Goal: Information Seeking & Learning: Learn about a topic

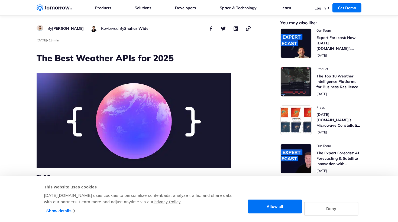
scroll to position [14, 0]
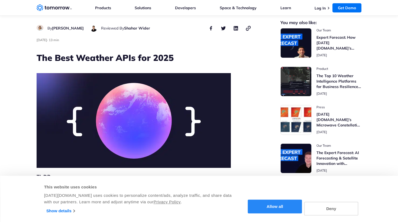
click at [281, 207] on button "Allow all" at bounding box center [275, 207] width 54 height 14
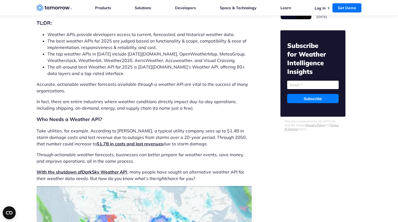
scroll to position [170, 0]
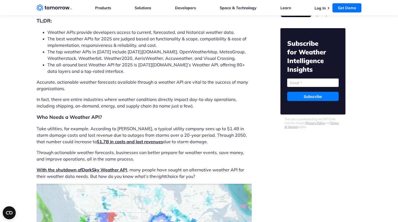
click at [97, 72] on li "The all-around best Weather API for 2025 is Tomorrow.io’s Weather API, offering…" at bounding box center [149, 68] width 204 height 13
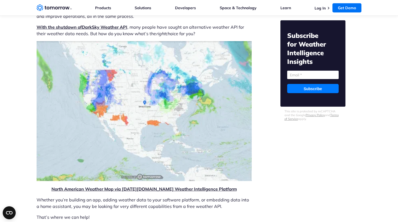
scroll to position [313, 0]
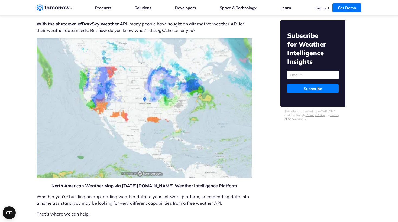
scroll to position [317, 0]
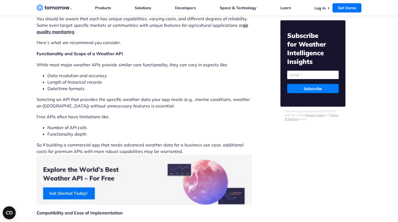
scroll to position [782, 0]
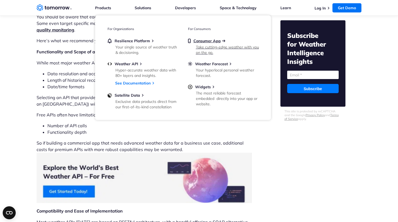
click at [202, 40] on span "Consumer App" at bounding box center [207, 40] width 27 height 5
click at [202, 63] on span "Weather Forecast" at bounding box center [211, 64] width 33 height 5
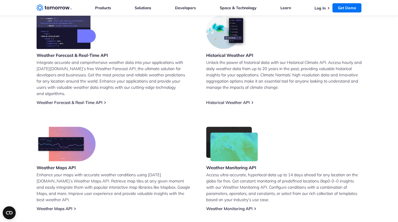
scroll to position [243, 0]
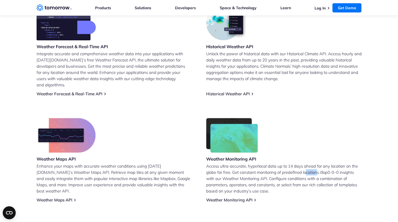
drag, startPoint x: 318, startPoint y: 167, endPoint x: 307, endPoint y: 168, distance: 10.7
click at [307, 168] on p "Access ultra-accurate, hyperlocal data up to 14 days ahead for any location on …" at bounding box center [284, 178] width 156 height 31
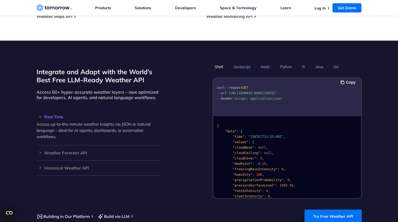
scroll to position [433, 0]
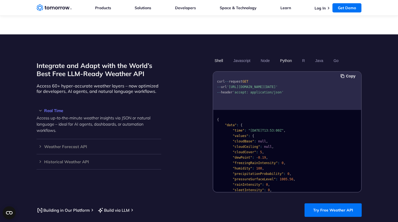
click at [285, 56] on button "Python" at bounding box center [286, 60] width 16 height 9
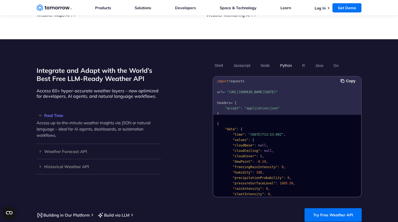
scroll to position [0, 0]
click at [83, 150] on h3 "Weather Forecast API" at bounding box center [99, 152] width 125 height 4
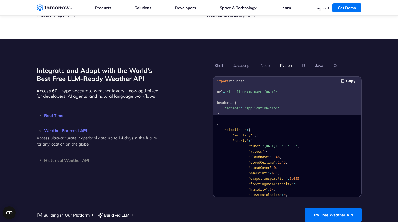
click at [51, 114] on h3 "Real Time" at bounding box center [99, 116] width 125 height 4
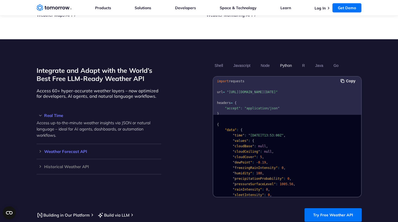
click at [65, 150] on h3 "Weather Forecast API" at bounding box center [99, 152] width 125 height 4
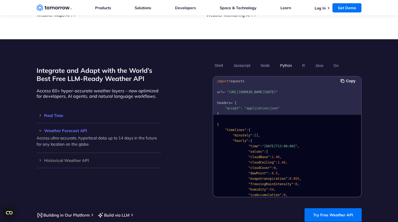
click at [59, 114] on h3 "Real Time" at bounding box center [99, 116] width 125 height 4
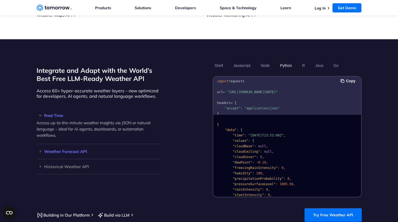
click at [58, 150] on h3 "Weather Forecast API" at bounding box center [99, 152] width 125 height 4
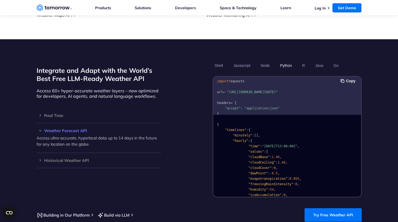
drag, startPoint x: 270, startPoint y: 91, endPoint x: 230, endPoint y: 86, distance: 39.7
click at [230, 90] on span ""https://api.tomorrow.io/v4/weather/forecast?location=newyork&apikey=XXX"" at bounding box center [252, 92] width 51 height 4
copy span "https://api.tomorrow.io/v4/weather/forecast?location=newyork&apikey=XXX"
click at [191, 96] on div "Integrate and Adapt with the World’s Best Free LLM-Ready Weather API Access 60+…" at bounding box center [199, 129] width 325 height 137
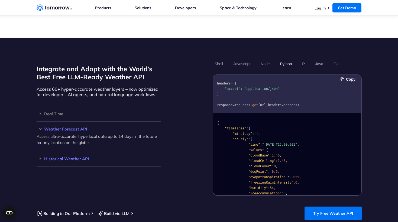
click at [74, 157] on h3 "Historical Weather API" at bounding box center [99, 159] width 125 height 4
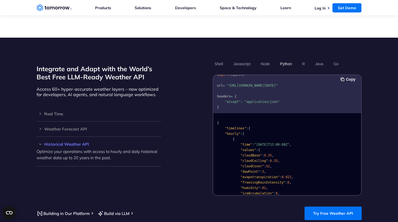
scroll to position [9, 0]
click at [78, 127] on h3 "Weather Forecast API" at bounding box center [99, 129] width 125 height 4
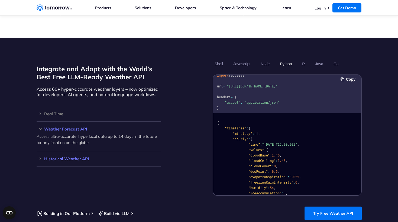
click at [72, 157] on h3 "Historical Weather API" at bounding box center [99, 159] width 125 height 4
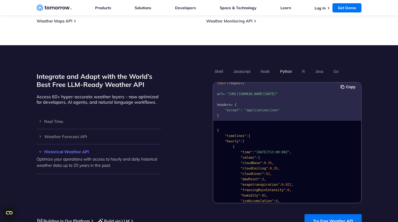
scroll to position [422, 0]
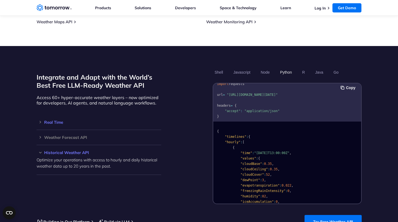
click at [68, 120] on h3 "Real Time" at bounding box center [99, 122] width 125 height 4
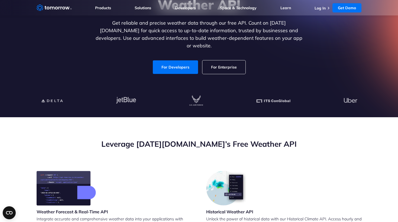
scroll to position [0, 0]
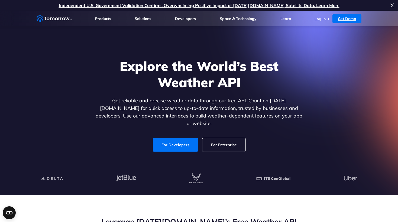
click at [346, 18] on link "Get Demo" at bounding box center [347, 18] width 29 height 9
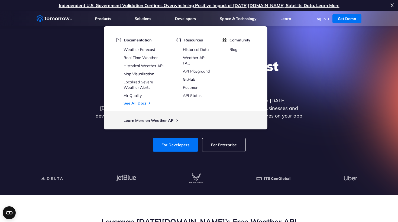
click at [188, 88] on link "Postman" at bounding box center [190, 87] width 15 height 5
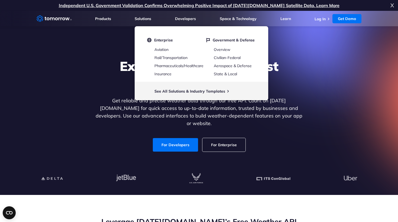
click at [96, 55] on div "Explore the World’s Best Weather API Get reliable and precise weather data thro…" at bounding box center [199, 104] width 334 height 115
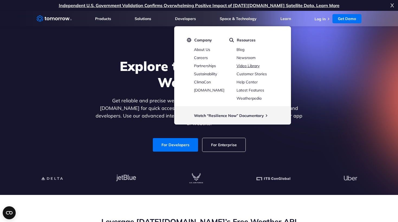
click at [249, 66] on link "Video Library" at bounding box center [248, 65] width 23 height 5
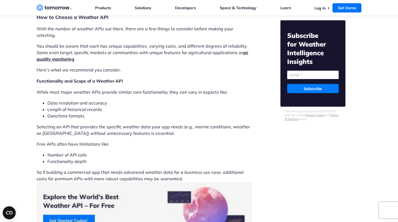
scroll to position [756, 0]
